Goal: Use online tool/utility: Utilize a website feature to perform a specific function

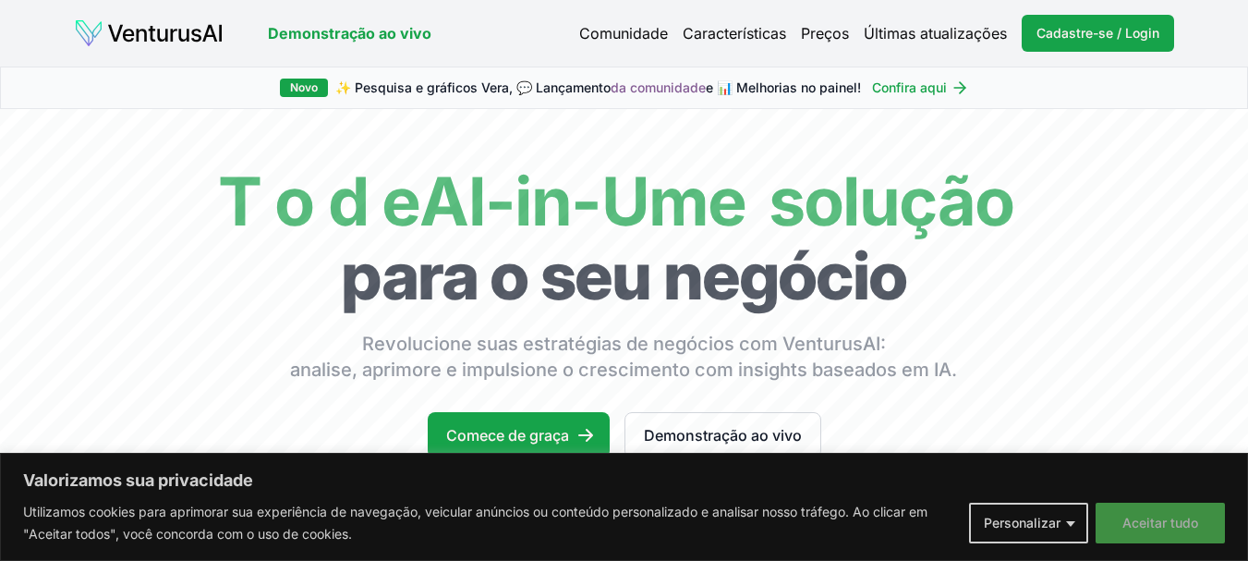
click at [1155, 528] on font "Aceitar tudo" at bounding box center [1161, 523] width 76 height 16
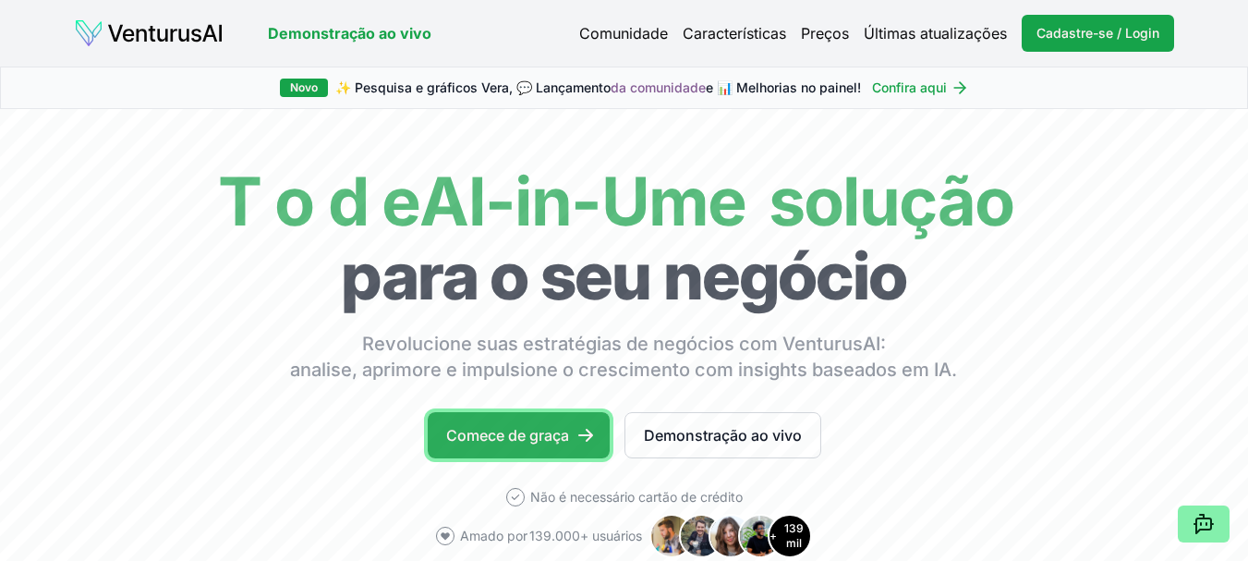
click at [570, 429] on link "Comece de graça" at bounding box center [519, 435] width 182 height 46
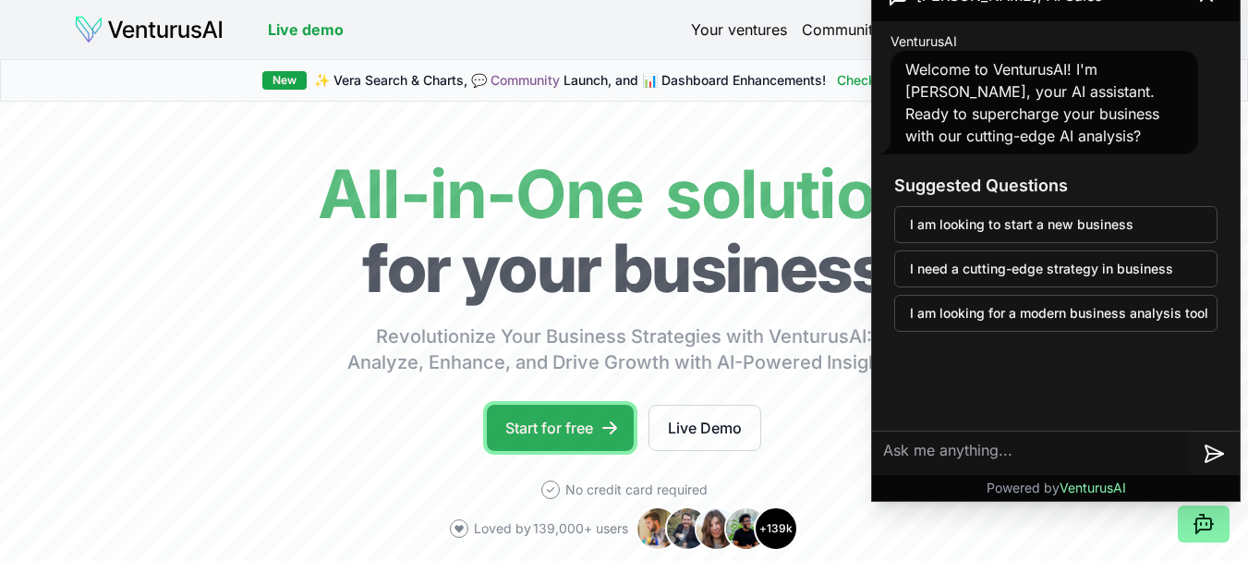
click at [551, 427] on link "Start for free" at bounding box center [560, 428] width 147 height 46
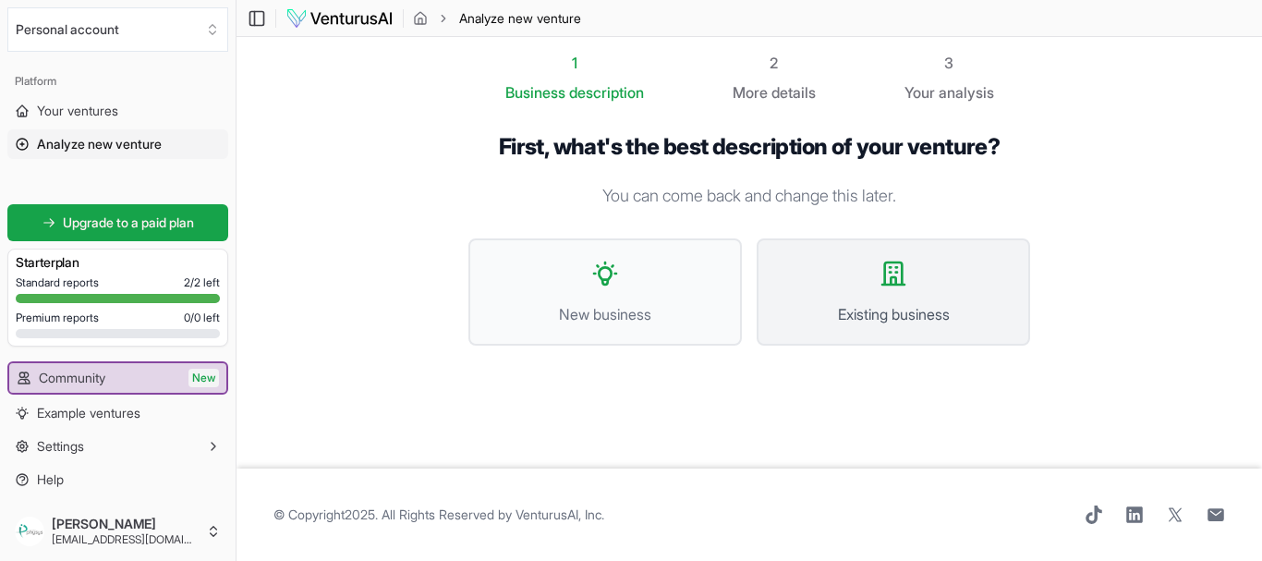
click at [847, 310] on span "Existing business" at bounding box center [893, 314] width 233 height 22
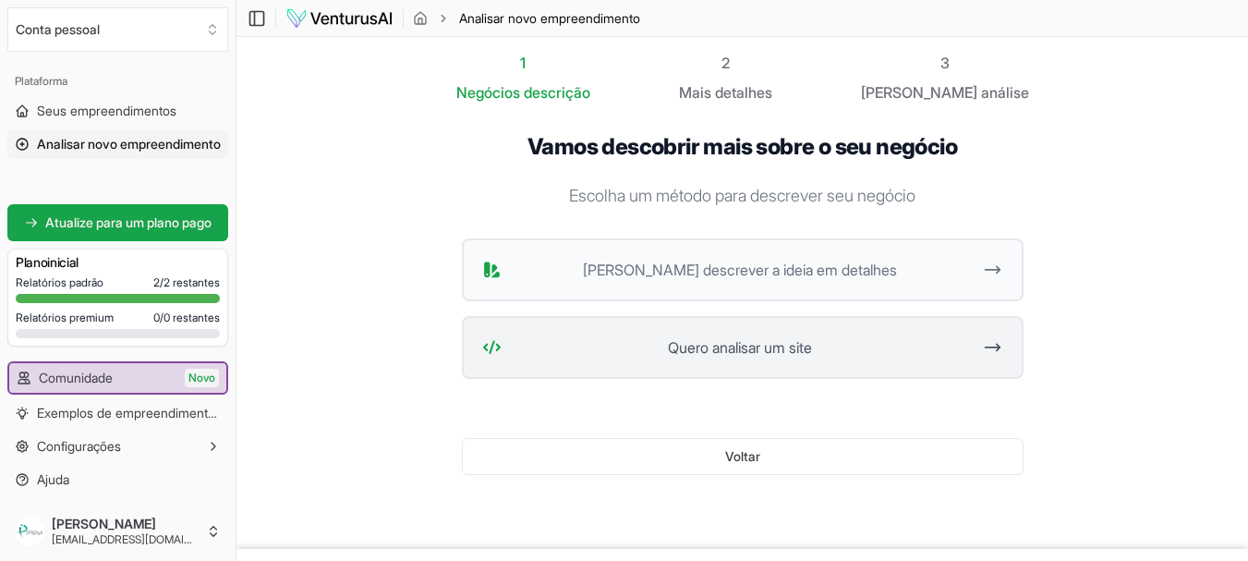
click at [768, 351] on font "Quero analisar um site" at bounding box center [740, 347] width 144 height 18
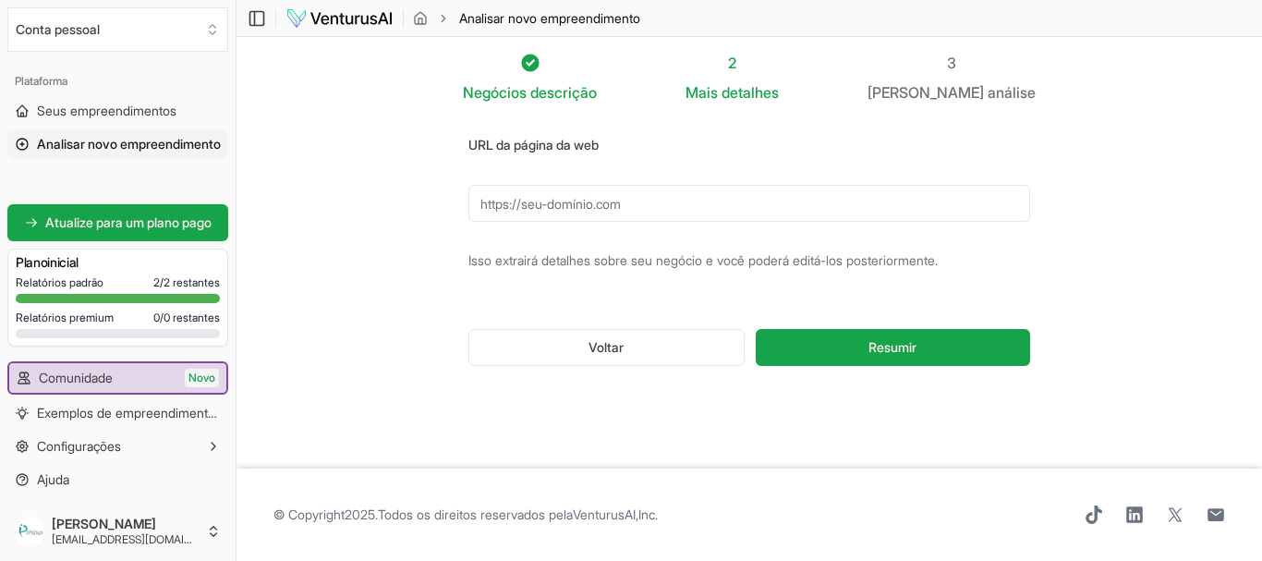
click at [676, 200] on input "URL da página da web" at bounding box center [749, 203] width 562 height 37
paste input "[URL][DOMAIN_NAME]"
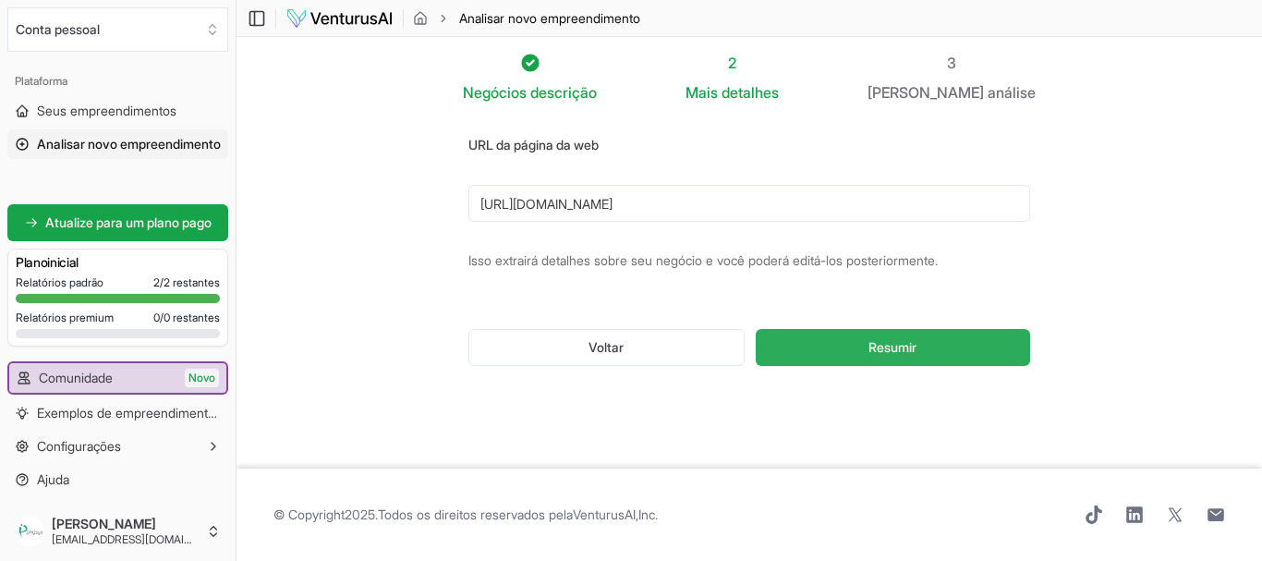
type input "[URL][DOMAIN_NAME]"
click at [850, 351] on button "Resumir" at bounding box center [893, 347] width 274 height 37
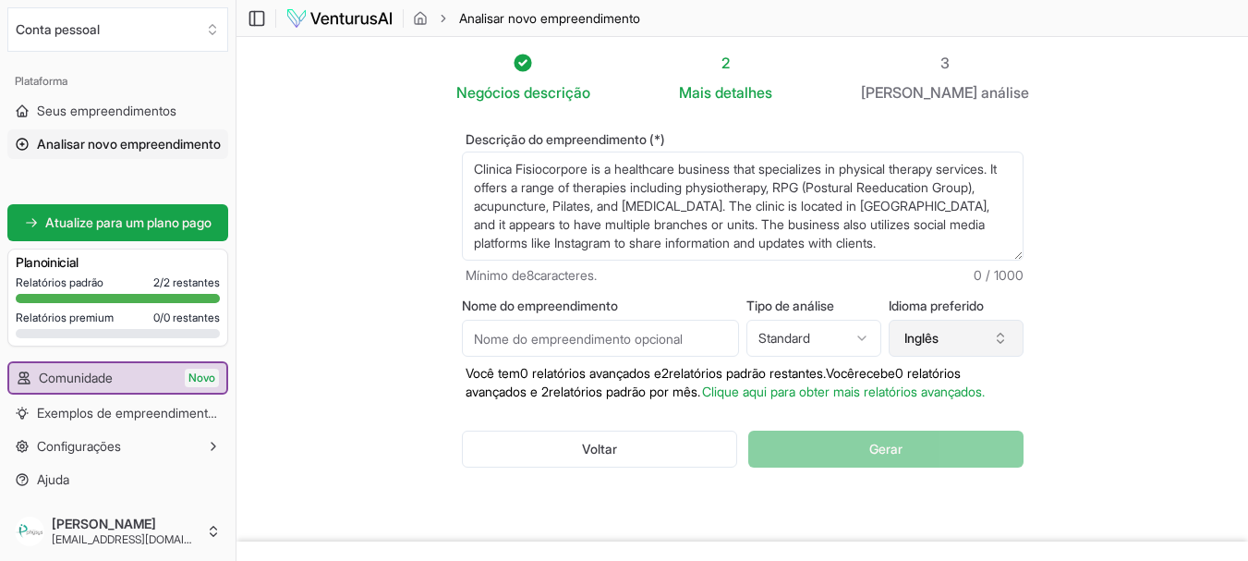
click at [950, 337] on button "Inglês" at bounding box center [956, 338] width 135 height 37
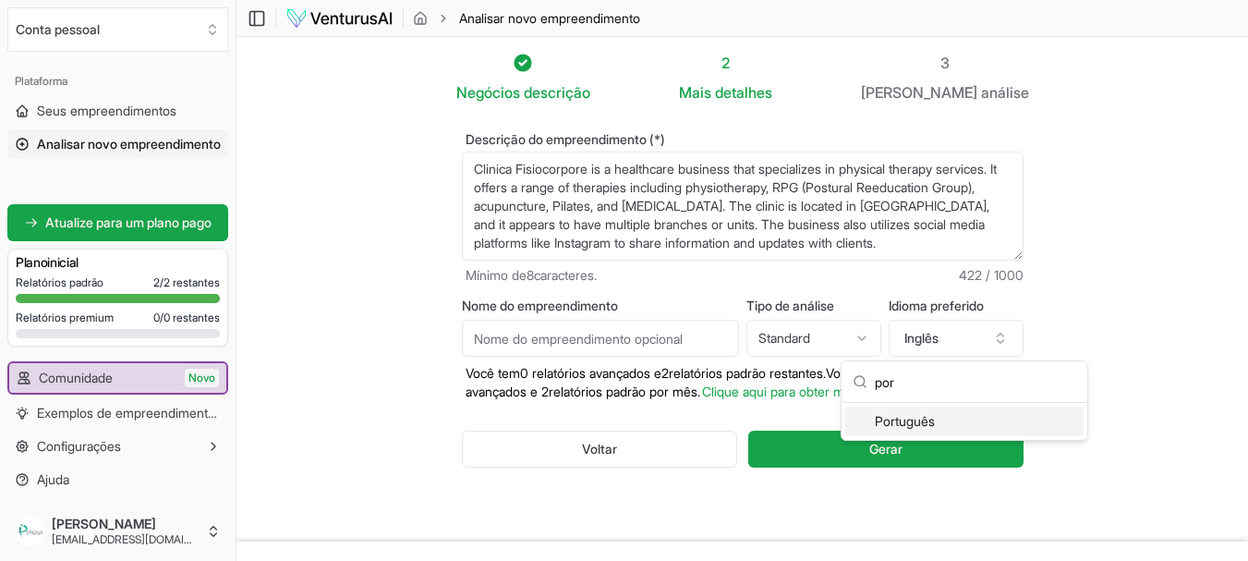
type input "por"
click at [891, 423] on font "Português" at bounding box center [905, 421] width 60 height 16
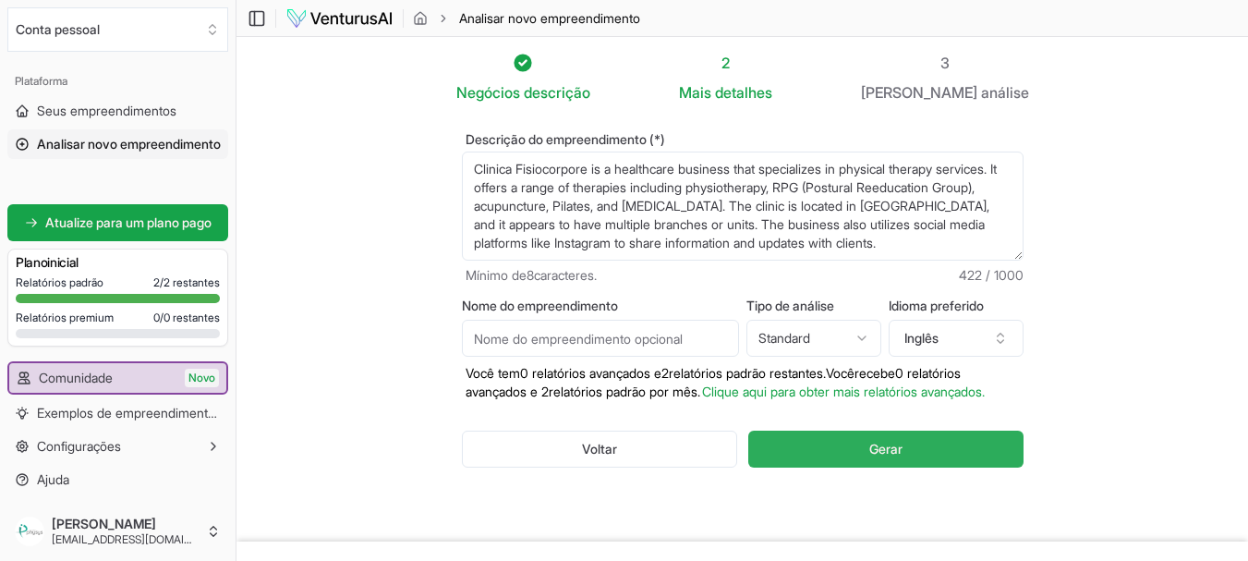
click at [917, 468] on button "Gerar" at bounding box center [885, 449] width 274 height 37
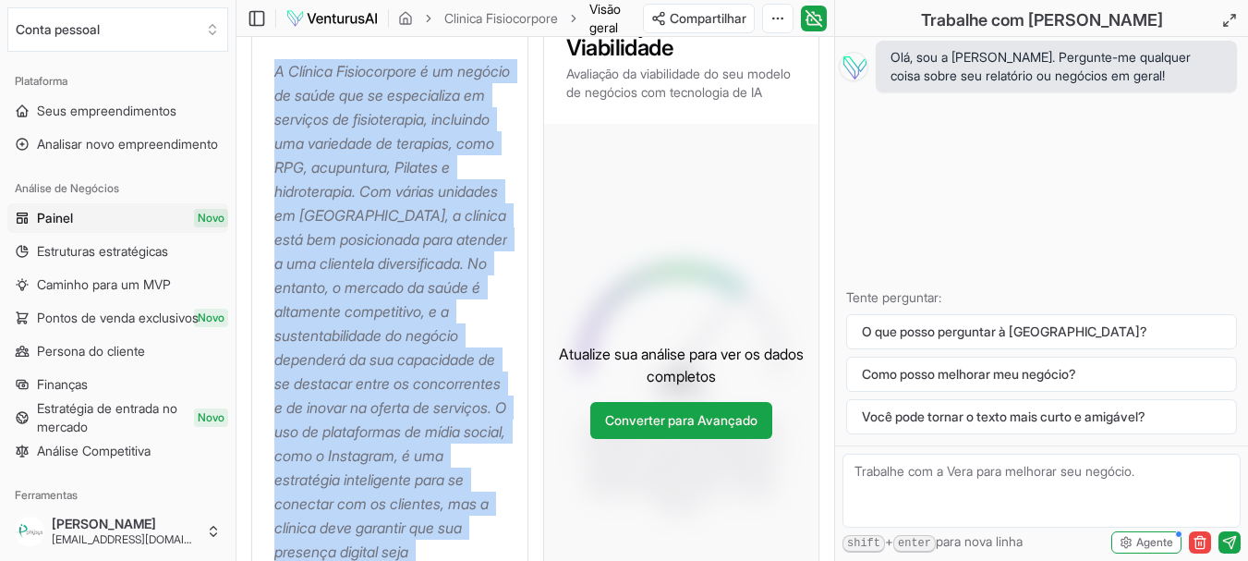
scroll to position [556, 0]
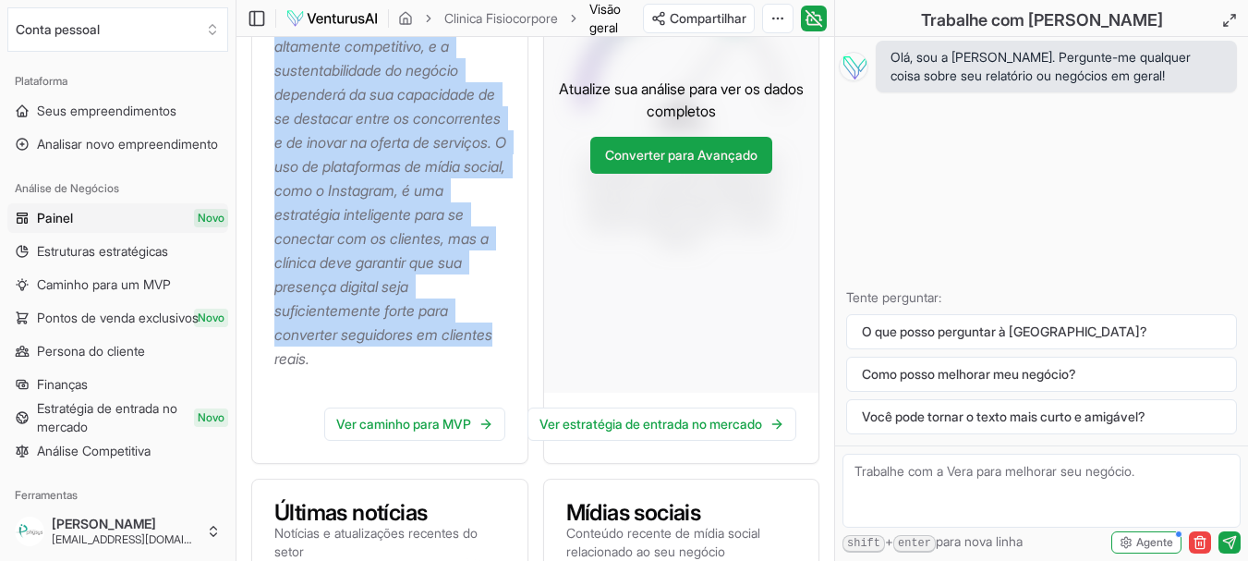
drag, startPoint x: 275, startPoint y: 267, endPoint x: 474, endPoint y: 415, distance: 247.6
click at [474, 371] on p "A Clínica Fisiocorpore é um negócio de saúde que se especializa em serviços de …" at bounding box center [393, 82] width 238 height 577
copy font "A Clínica Fisiocorpore é um negócio de saúde que se especializa em serviços de …"
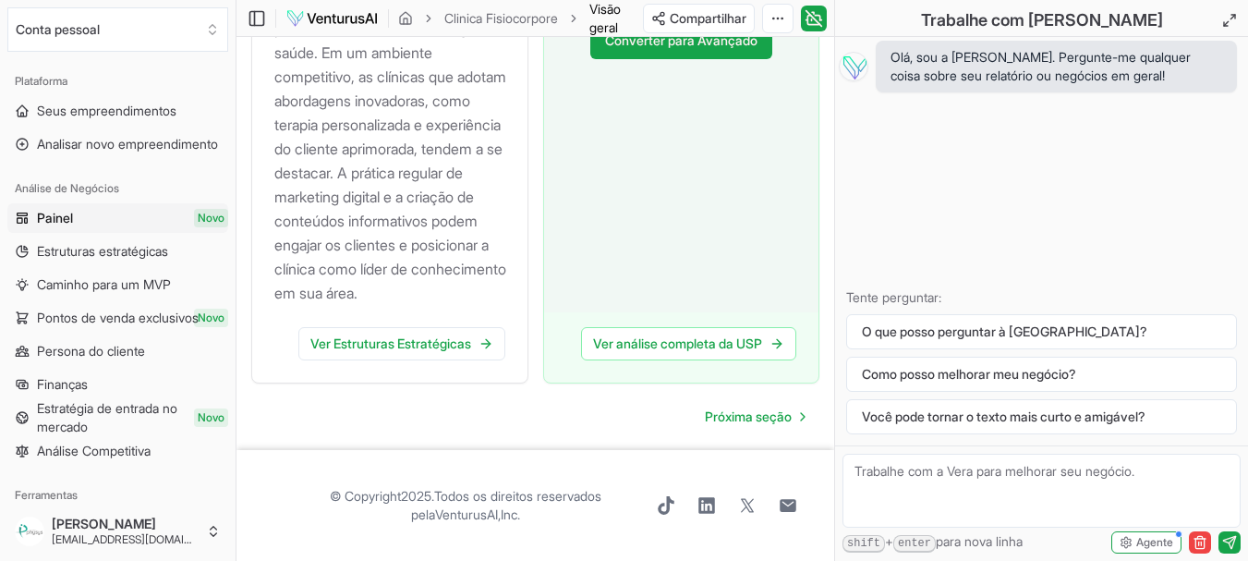
scroll to position [2662, 0]
click at [760, 419] on font "Próxima seção" at bounding box center [748, 416] width 87 height 16
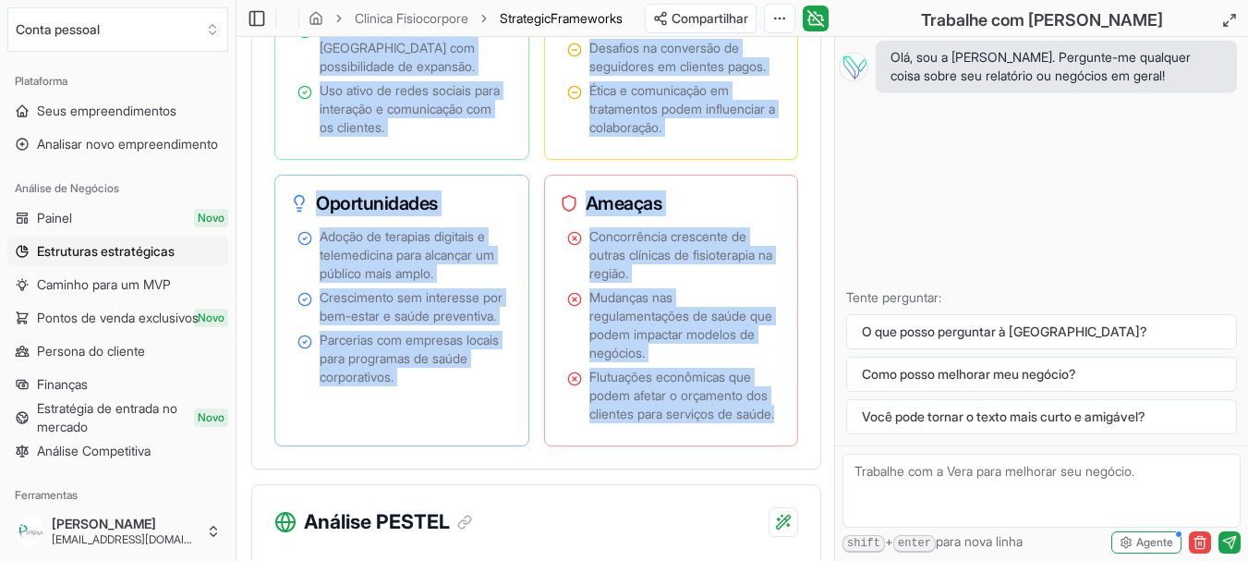
scroll to position [1780, 0]
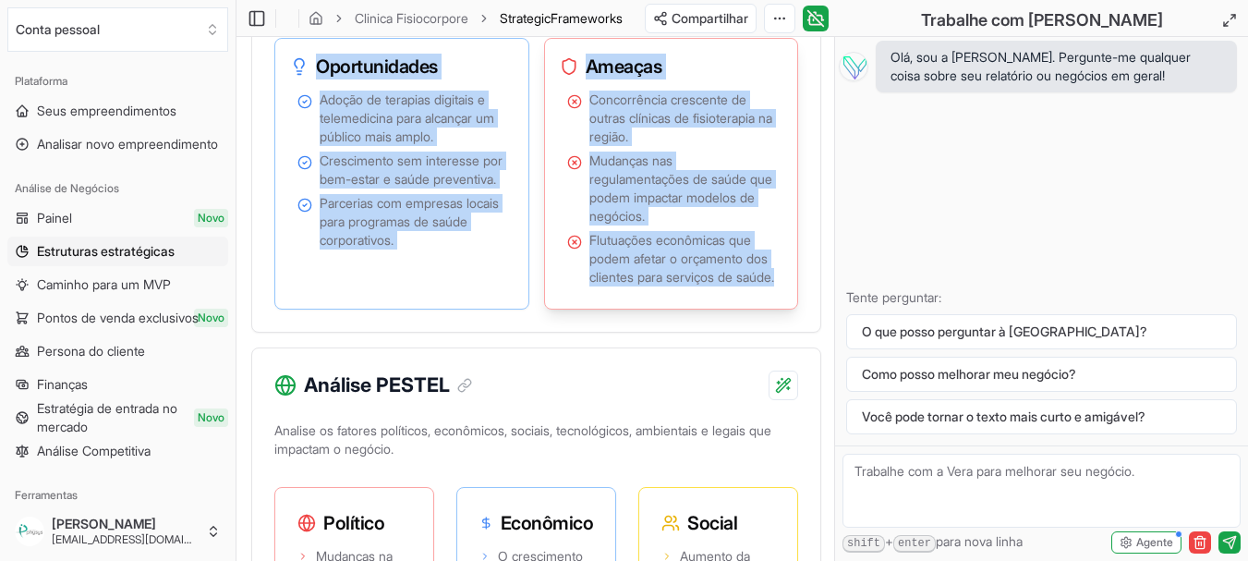
drag, startPoint x: 286, startPoint y: 154, endPoint x: 694, endPoint y: 404, distance: 477.8
click at [694, 310] on div "Pontos fortes Diversidade de serviços que atendem a diversas necessidades de sa…" at bounding box center [536, 40] width 524 height 540
copy div "Pontos fortes Diversidade de serviços que atendem a diversas necessidades de sa…"
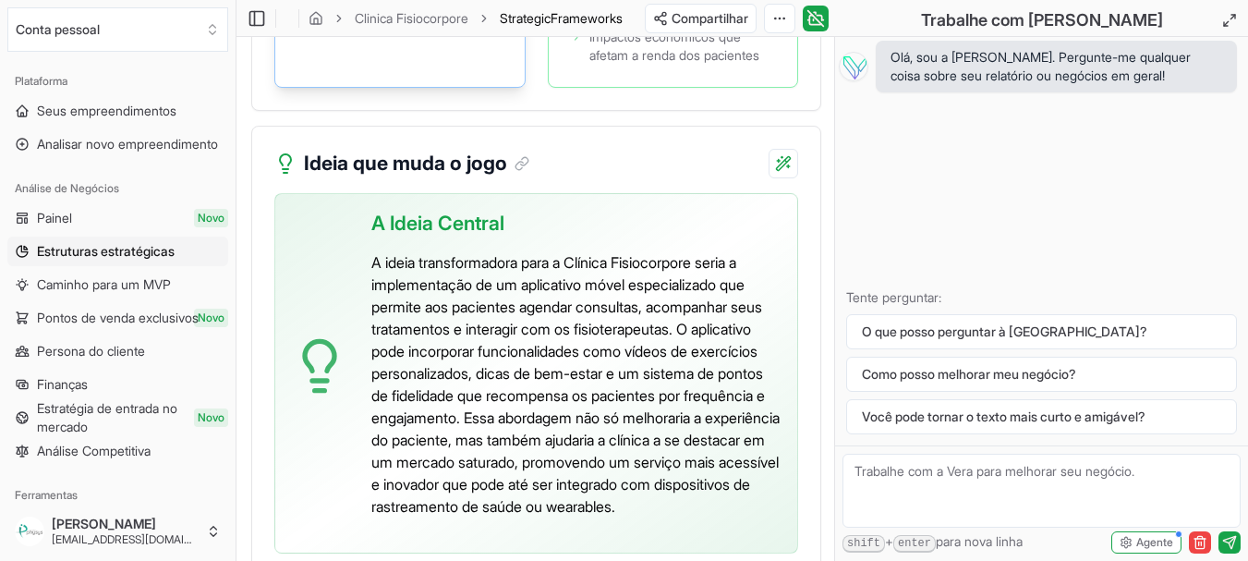
scroll to position [5291, 0]
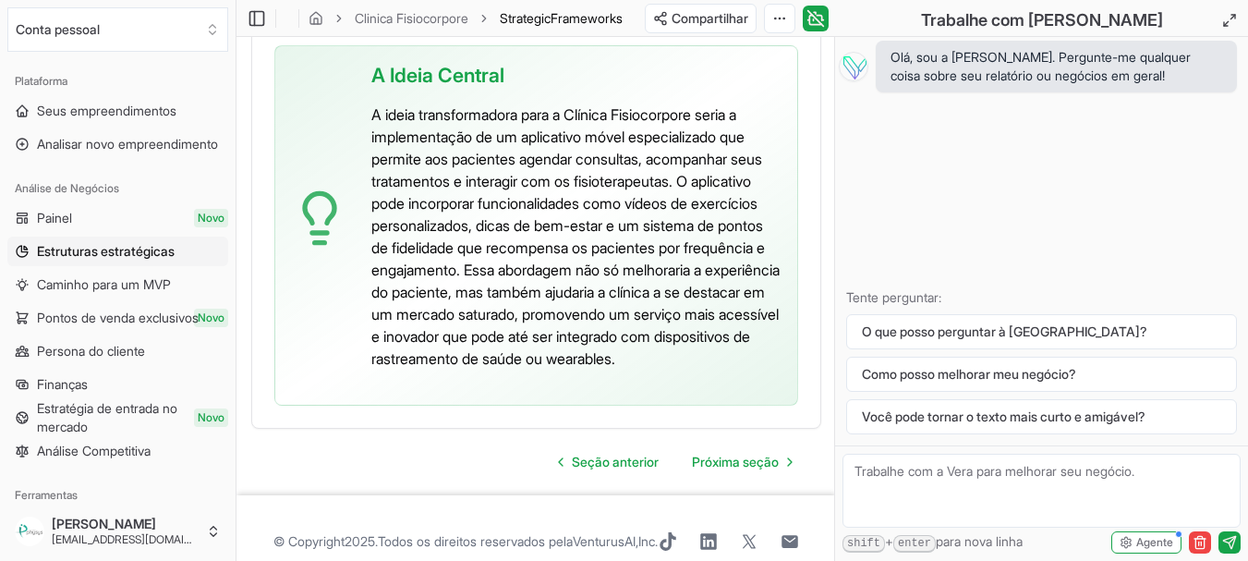
drag, startPoint x: 297, startPoint y: 167, endPoint x: 790, endPoint y: 152, distance: 493.6
copy div "Loremip dol Sitam Consec ad Elitse Doeius t incidid utlaboreetd magnaa e admini…"
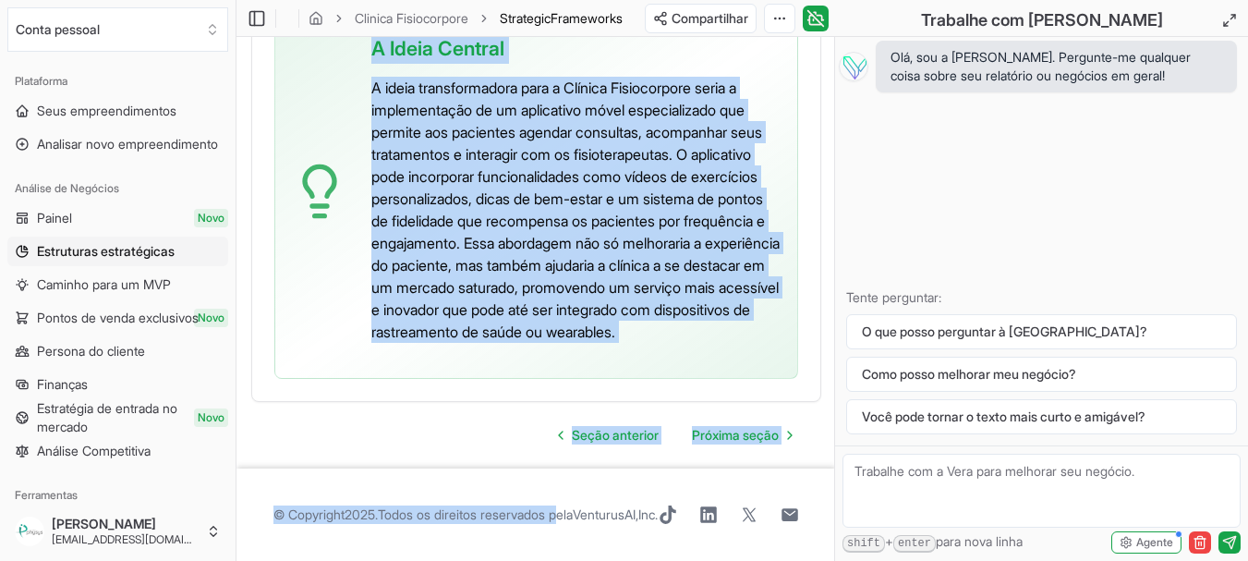
scroll to position [5556, 0]
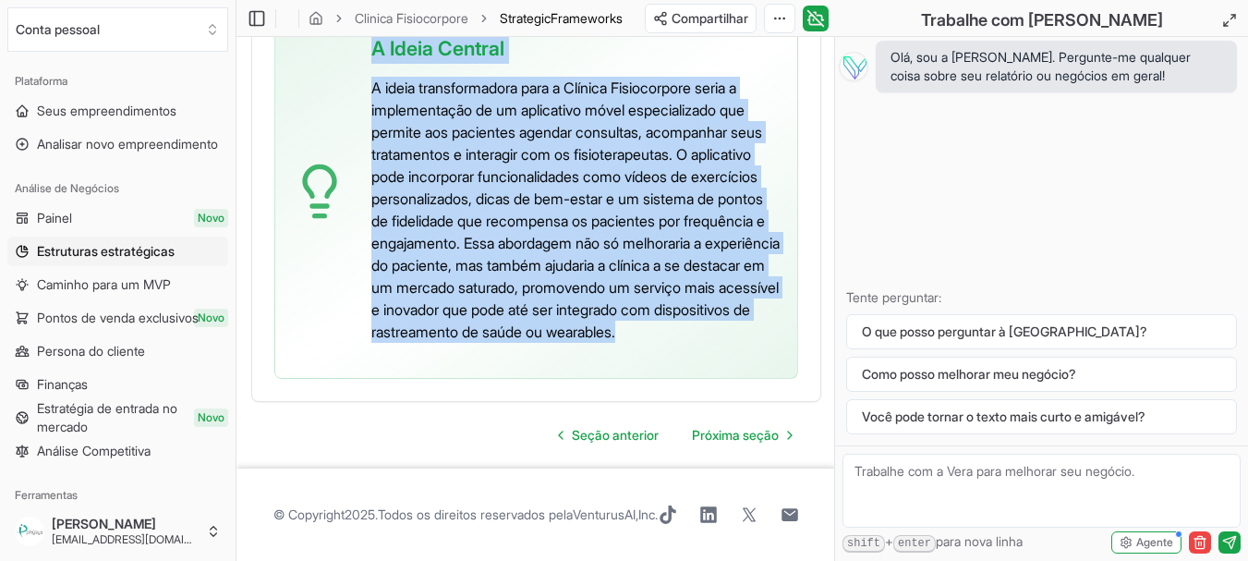
drag, startPoint x: 349, startPoint y: 296, endPoint x: 577, endPoint y: 348, distance: 234.2
click at [577, 348] on div "A Ideia Central A ideia transformadora para a Clínica Fisiocorpore seria a impl…" at bounding box center [536, 198] width 524 height 360
copy div "A Ideia Central A ideia transformadora para a Clínica Fisiocorpore seria a impl…"
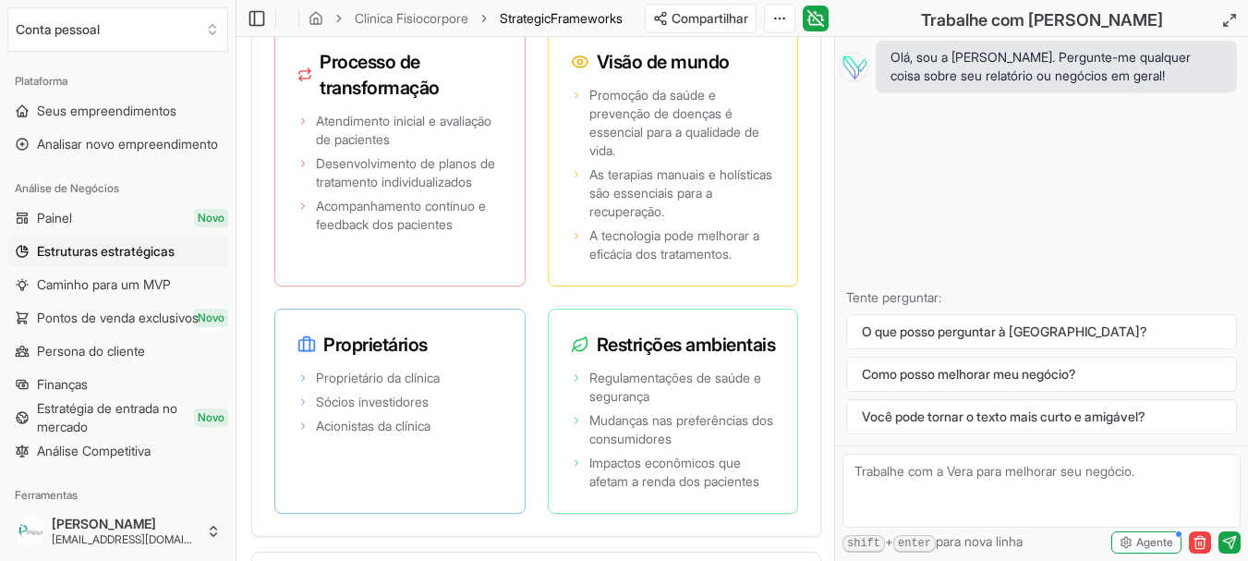
scroll to position [4355, 0]
